Goal: Task Accomplishment & Management: Manage account settings

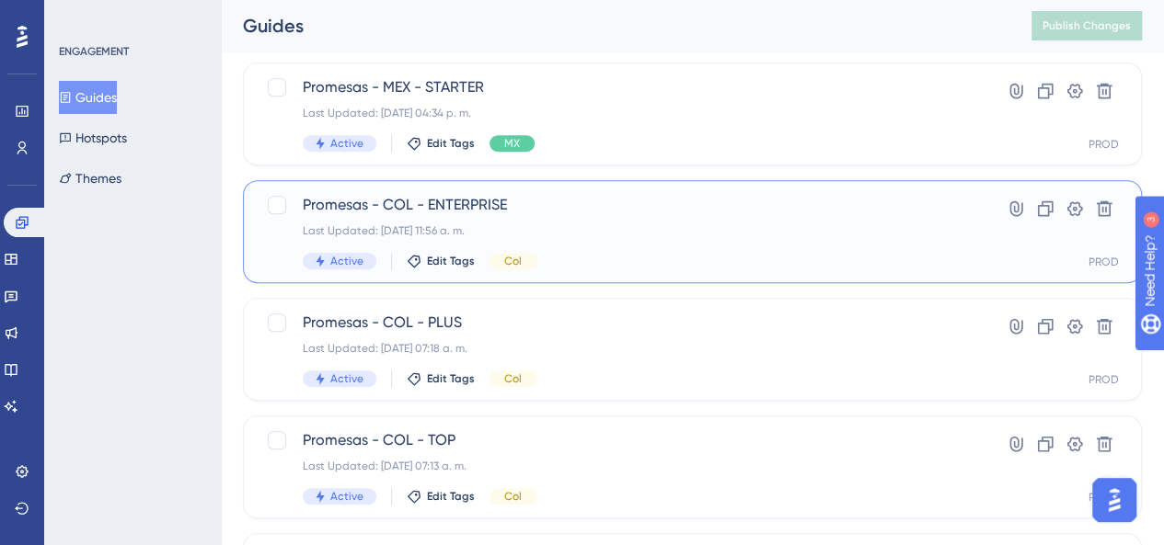
click at [580, 243] on div "Promesas - COL - ENTERPRISE Last Updated: [DATE] 11:56 a. m. Active Edit Tags C…" at bounding box center [619, 231] width 632 height 75
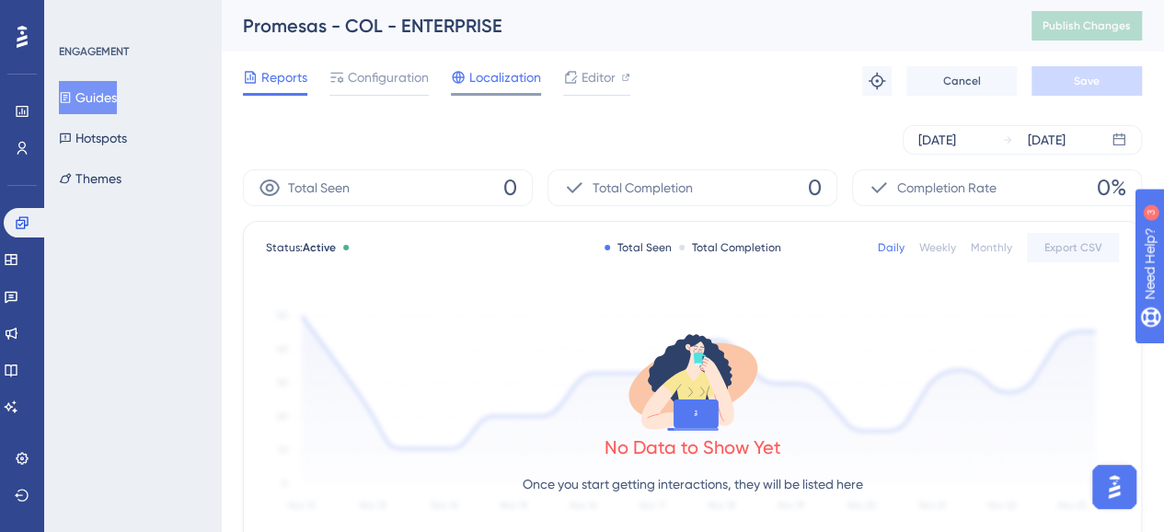
click at [496, 84] on span "Localization" at bounding box center [505, 77] width 72 height 22
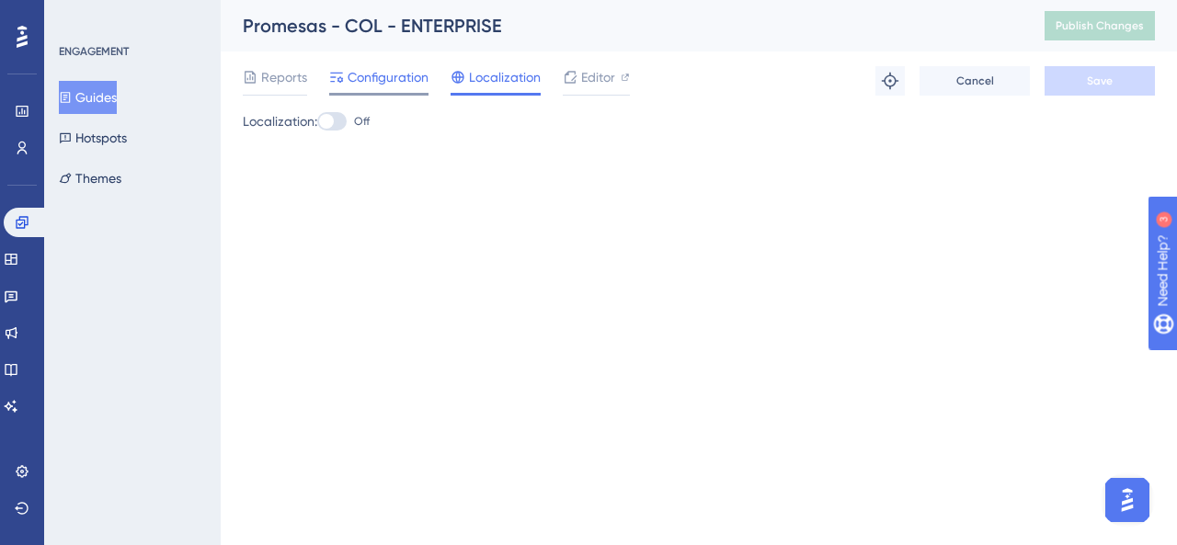
click at [408, 87] on span "Configuration" at bounding box center [388, 77] width 81 height 22
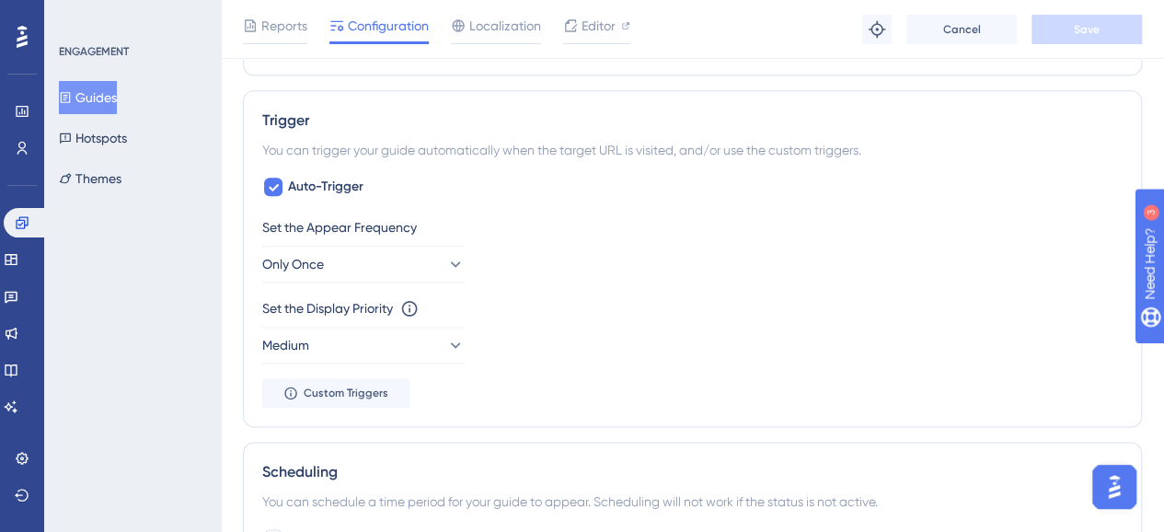
scroll to position [1012, 0]
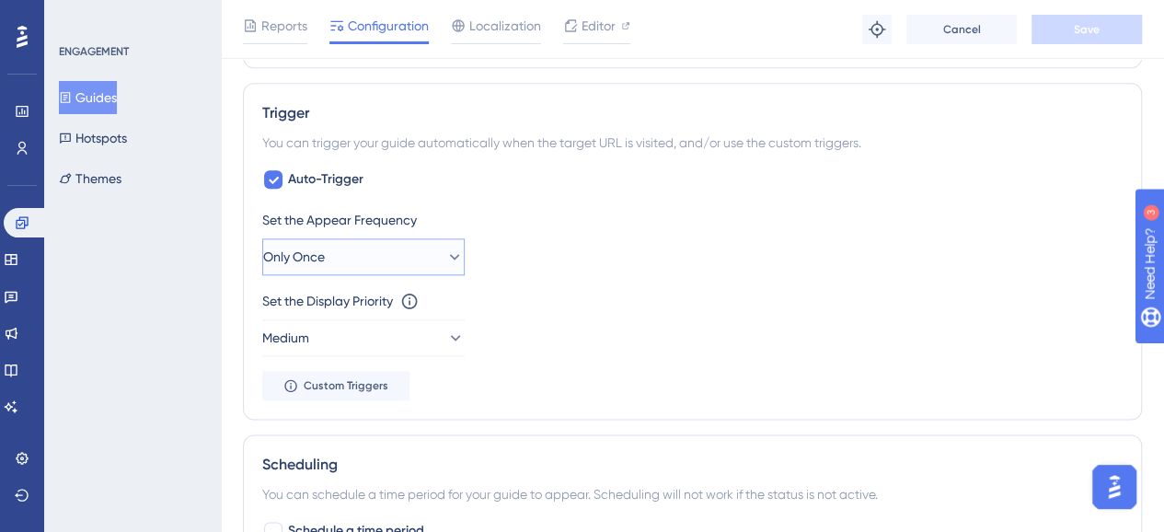
click at [434, 262] on button "Only Once" at bounding box center [363, 256] width 202 height 37
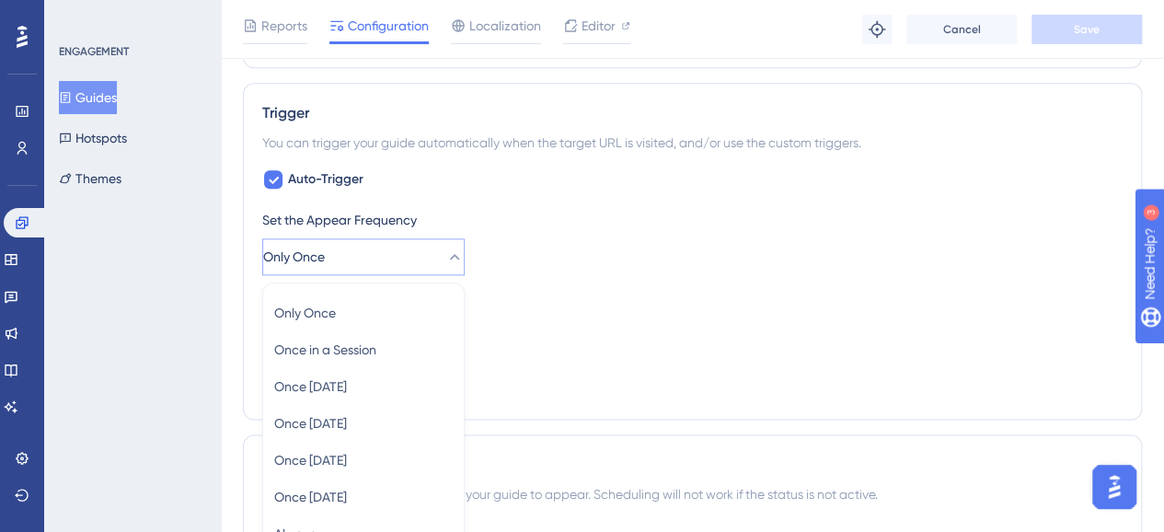
scroll to position [1164, 0]
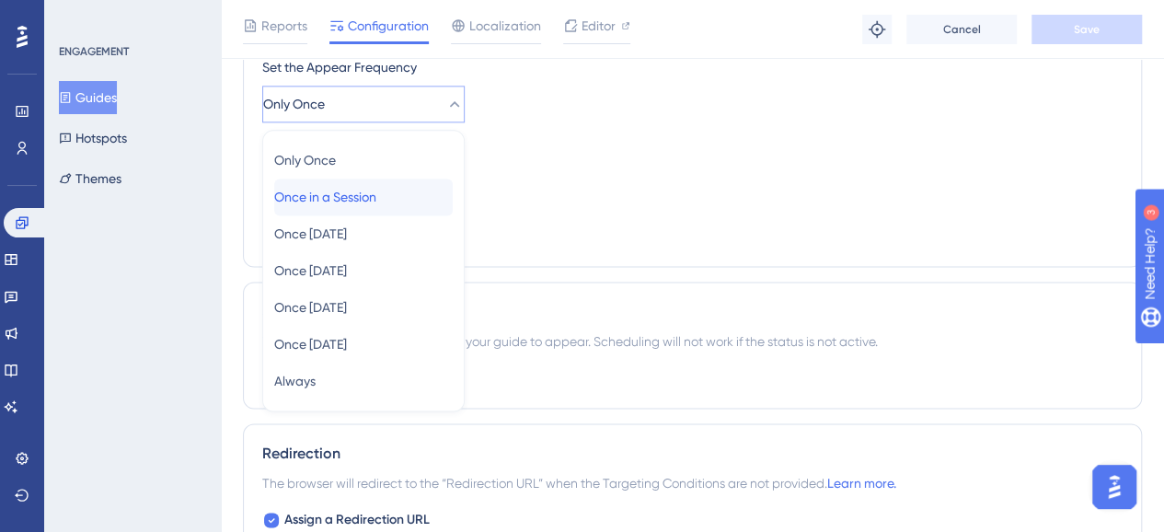
click at [379, 207] on div "Once in a Session Once in a Session" at bounding box center [363, 196] width 178 height 37
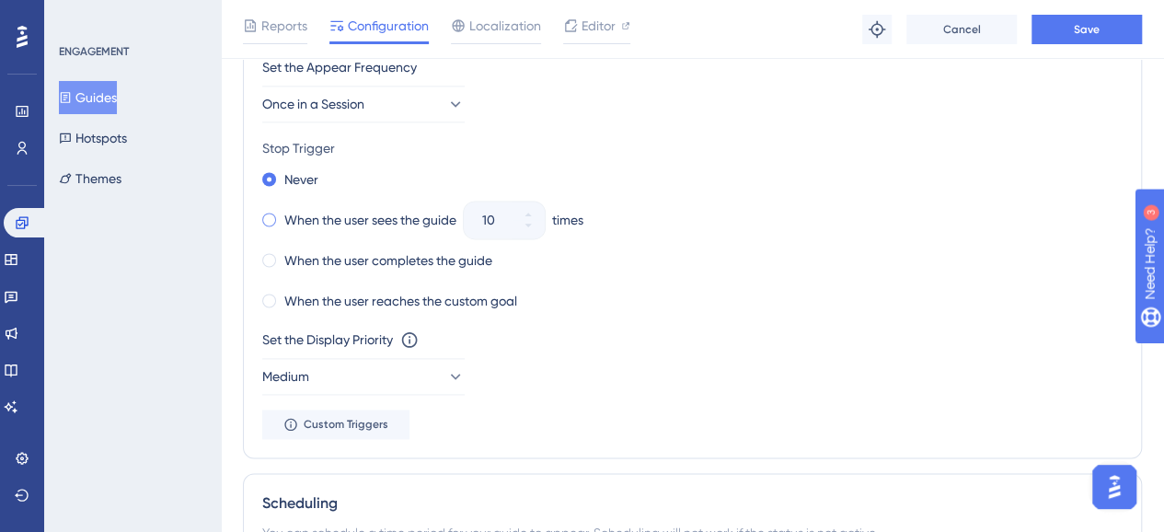
click at [268, 215] on span at bounding box center [269, 219] width 14 height 14
click at [281, 215] on input "radio" at bounding box center [281, 215] width 0 height 0
click at [527, 227] on button "10" at bounding box center [527, 229] width 33 height 18
click at [527, 227] on button "9" at bounding box center [527, 229] width 33 height 18
click at [527, 227] on button "8" at bounding box center [527, 229] width 33 height 18
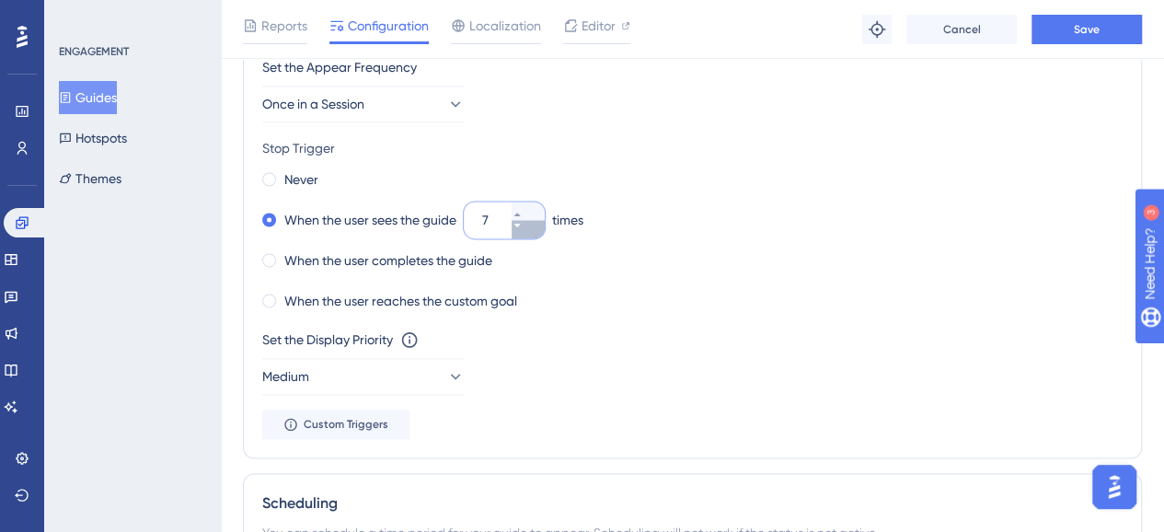
click at [527, 227] on button "7" at bounding box center [527, 229] width 33 height 18
click at [527, 227] on button "6" at bounding box center [527, 229] width 33 height 18
click at [527, 227] on button "5" at bounding box center [527, 229] width 33 height 18
click at [527, 227] on button "4" at bounding box center [527, 229] width 33 height 18
type input "3"
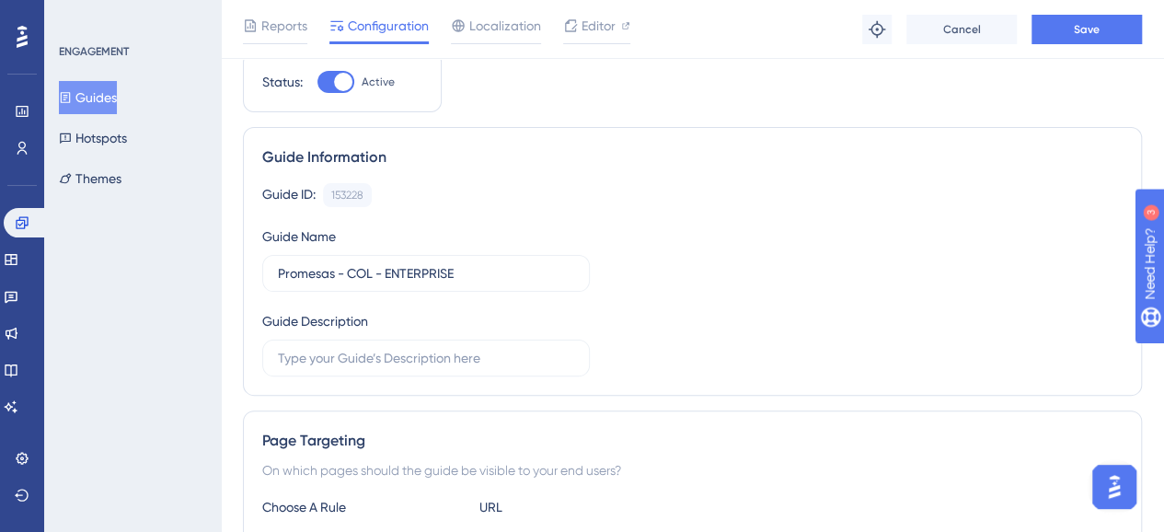
scroll to position [0, 0]
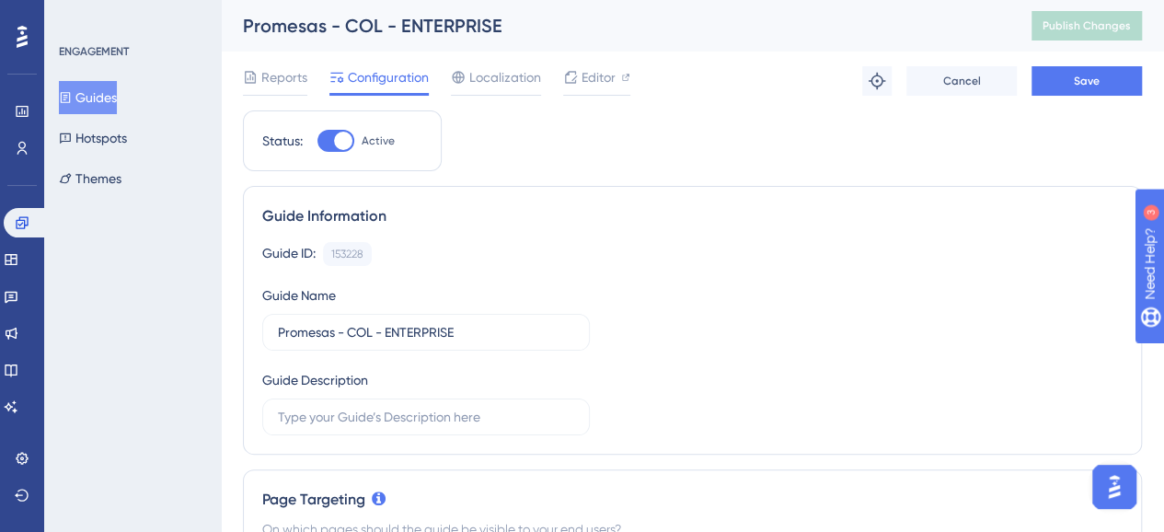
click at [1048, 100] on div "Reports Configuration Localization Editor Troubleshoot Cancel Save" at bounding box center [692, 81] width 899 height 59
click at [1054, 84] on button "Save" at bounding box center [1086, 80] width 110 height 29
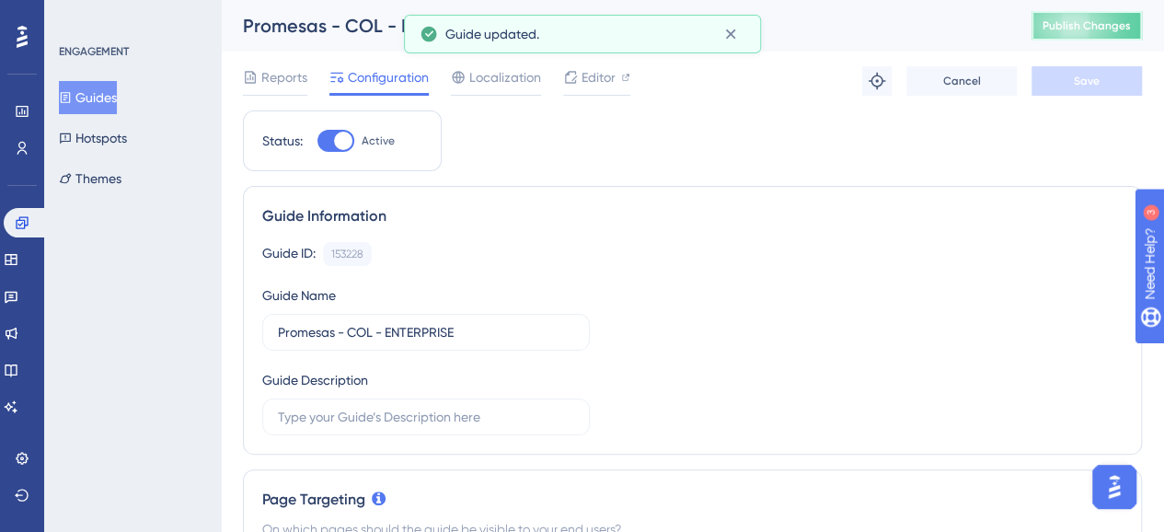
click at [1079, 30] on span "Publish Changes" at bounding box center [1086, 25] width 88 height 15
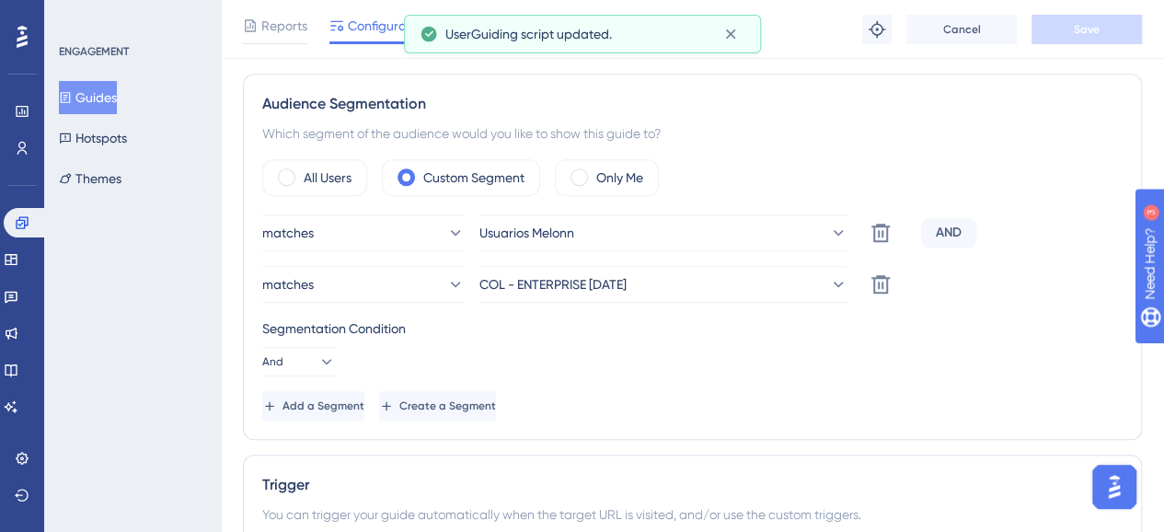
scroll to position [644, 0]
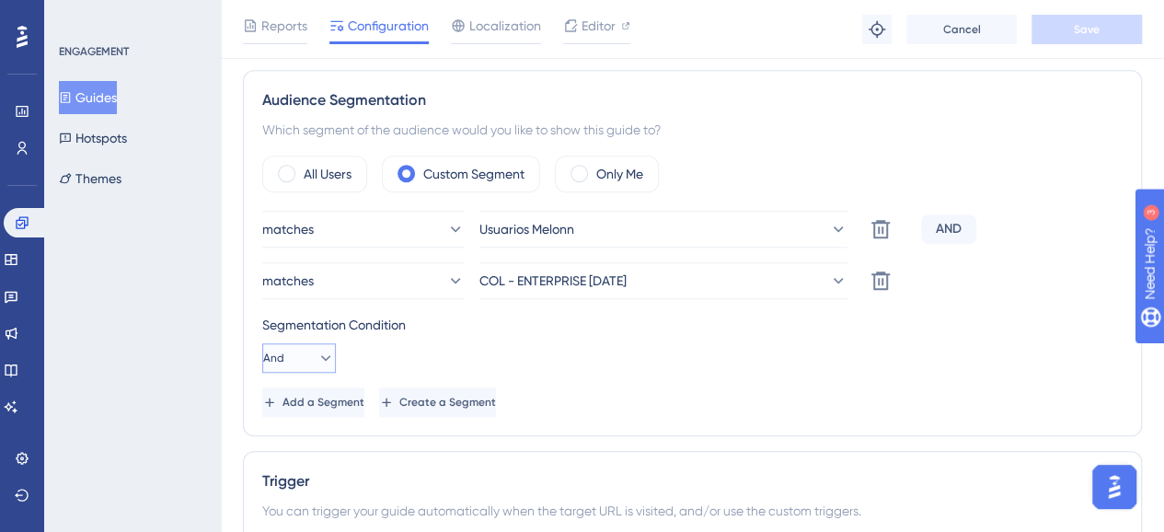
click at [327, 347] on button "And" at bounding box center [299, 357] width 74 height 29
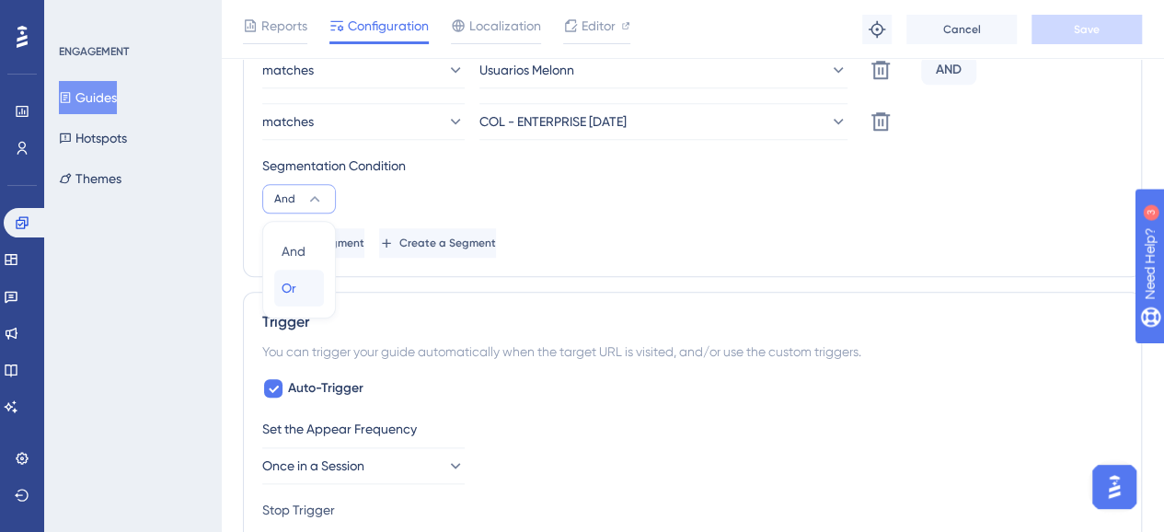
click at [301, 281] on div "Or Or" at bounding box center [298, 287] width 35 height 37
click at [1096, 31] on span "Save" at bounding box center [1086, 29] width 26 height 15
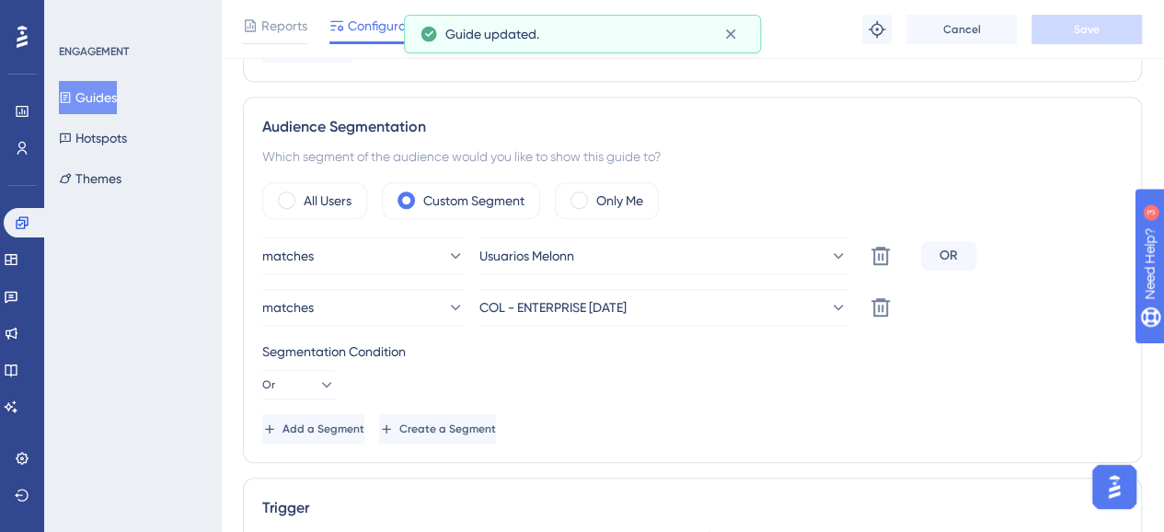
scroll to position [0, 0]
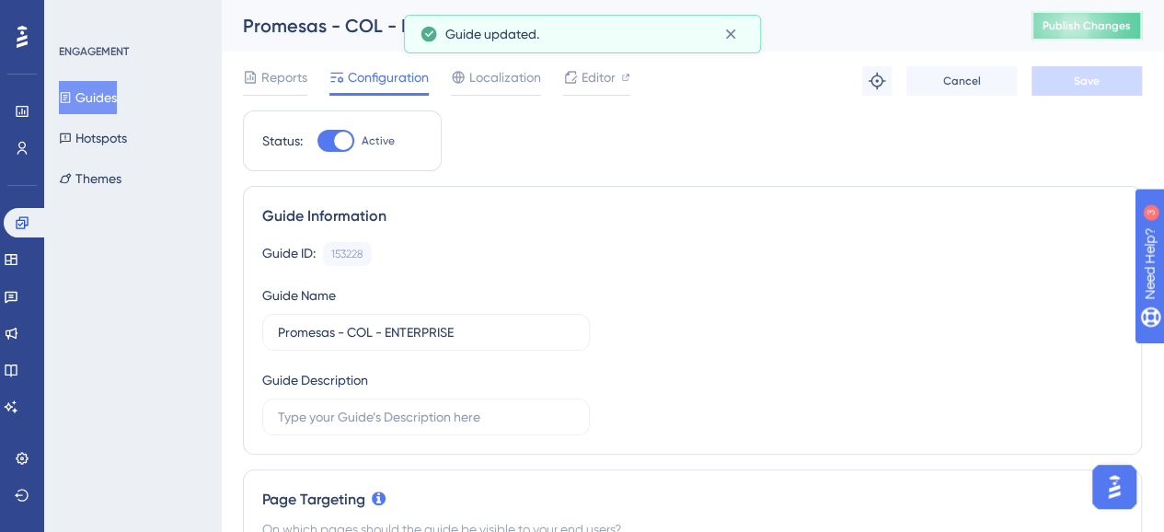
click at [1094, 20] on span "Publish Changes" at bounding box center [1086, 25] width 88 height 15
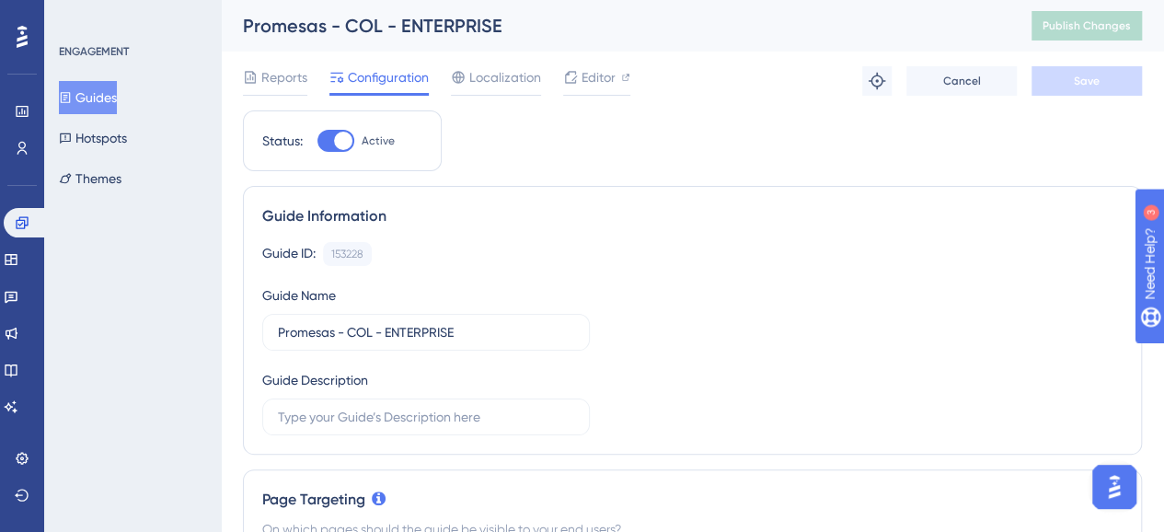
click at [102, 103] on button "Guides" at bounding box center [88, 97] width 58 height 33
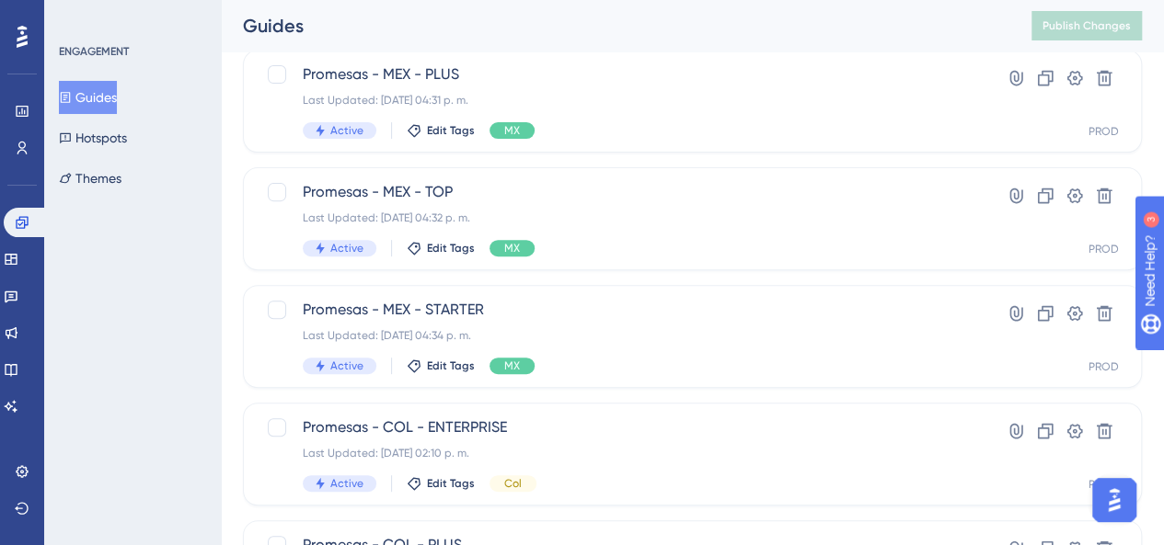
scroll to position [552, 0]
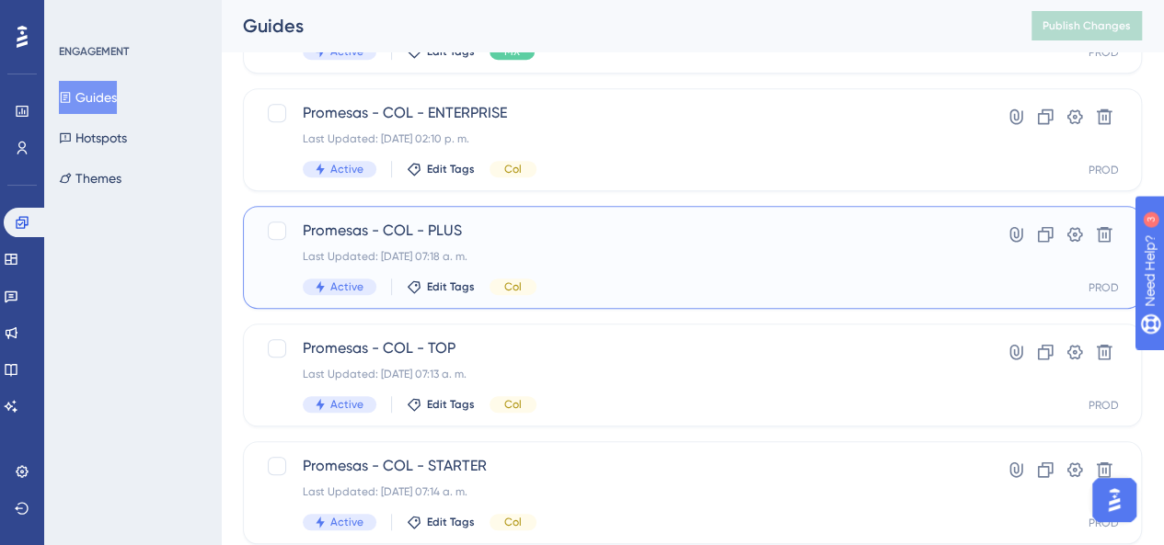
click at [578, 271] on div "Promesas - COL - PLUS Last Updated: [DATE] 07:18 a. m. Active Edit Tags Col" at bounding box center [619, 257] width 632 height 75
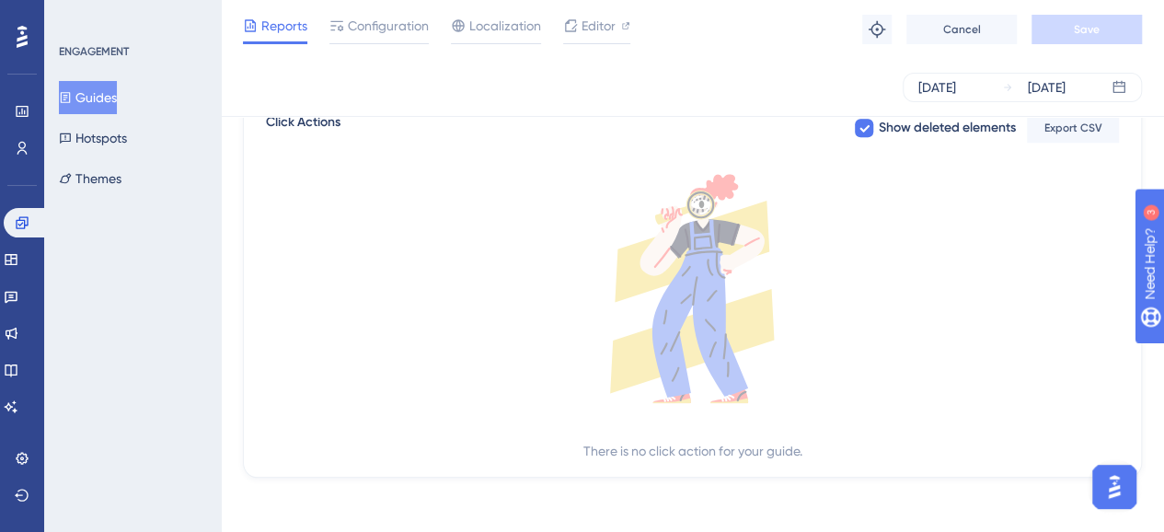
scroll to position [751, 0]
